Goal: Information Seeking & Learning: Learn about a topic

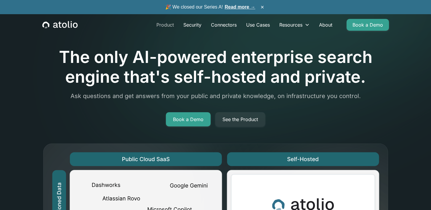
click at [169, 25] on link "Product" at bounding box center [165, 25] width 27 height 12
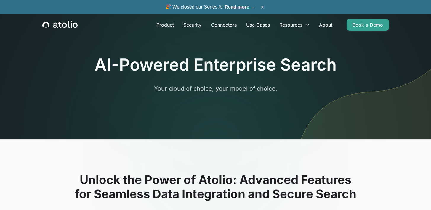
click at [61, 26] on icon "home" at bounding box center [59, 25] width 35 height 8
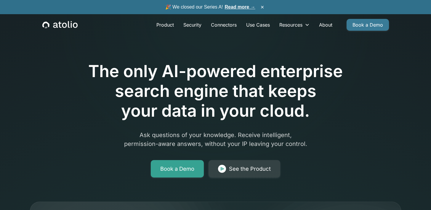
click at [363, 26] on link "Book a Demo" at bounding box center [367, 25] width 42 height 12
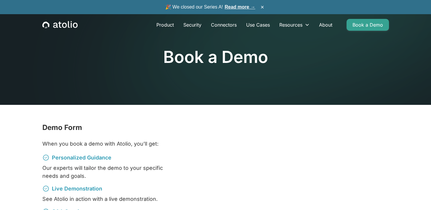
click at [61, 22] on icon "home" at bounding box center [59, 25] width 35 height 8
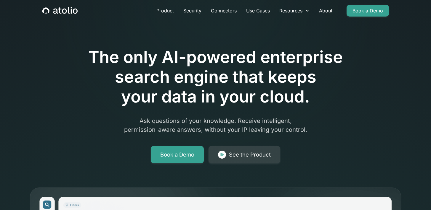
scroll to position [44, 0]
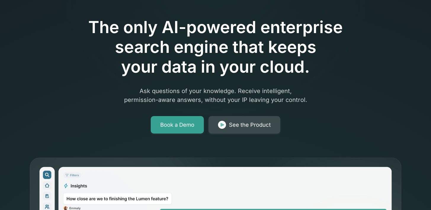
click at [239, 119] on link "See the Product" at bounding box center [244, 125] width 72 height 18
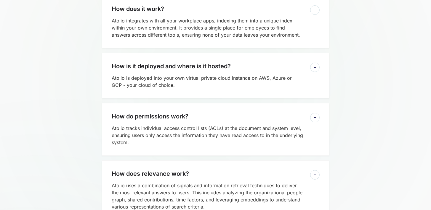
scroll to position [1788, 0]
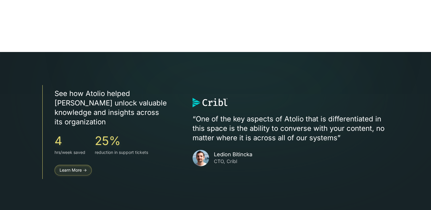
scroll to position [1062, 0]
